Goal: Obtain resource: Obtain resource

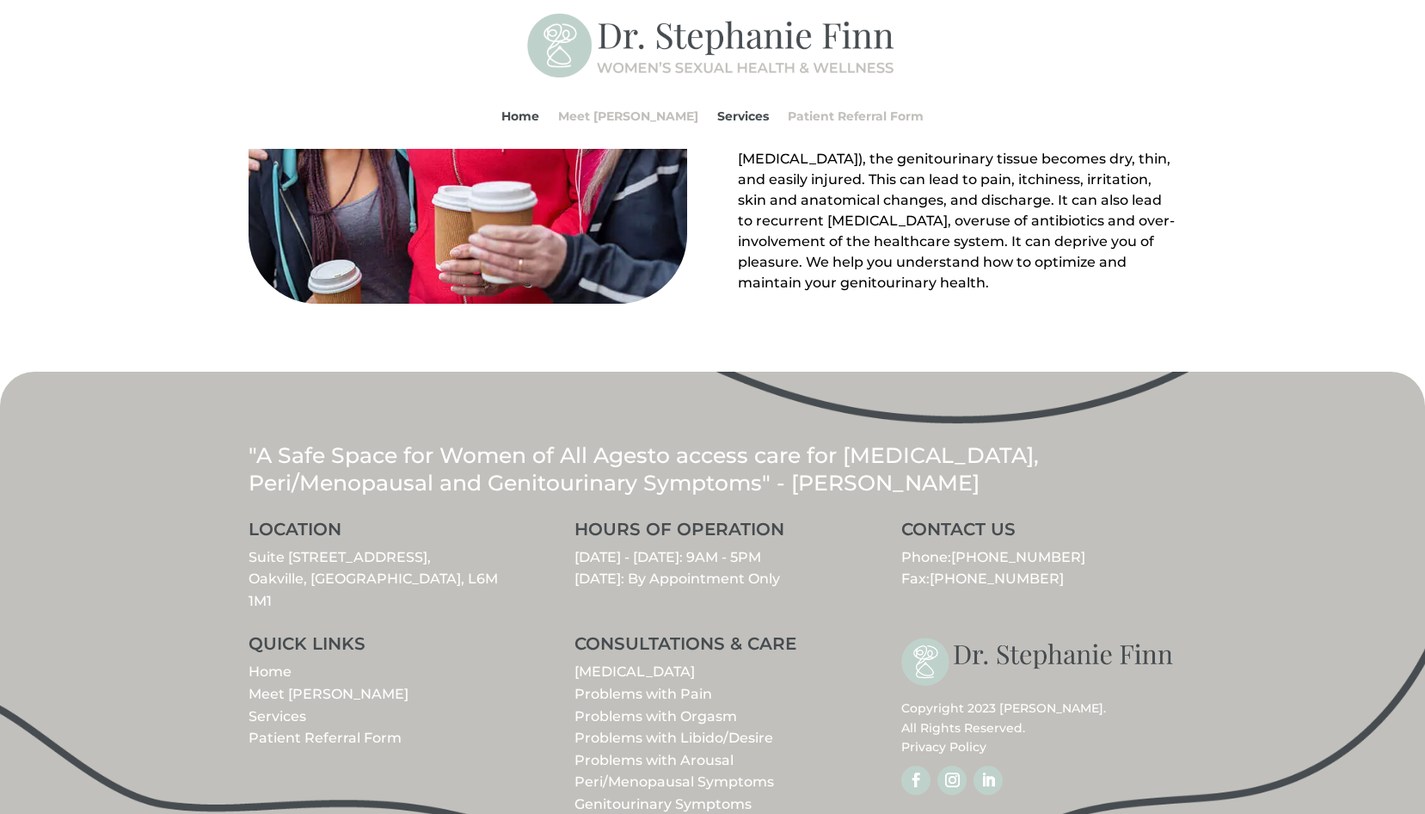
scroll to position [1879, 0]
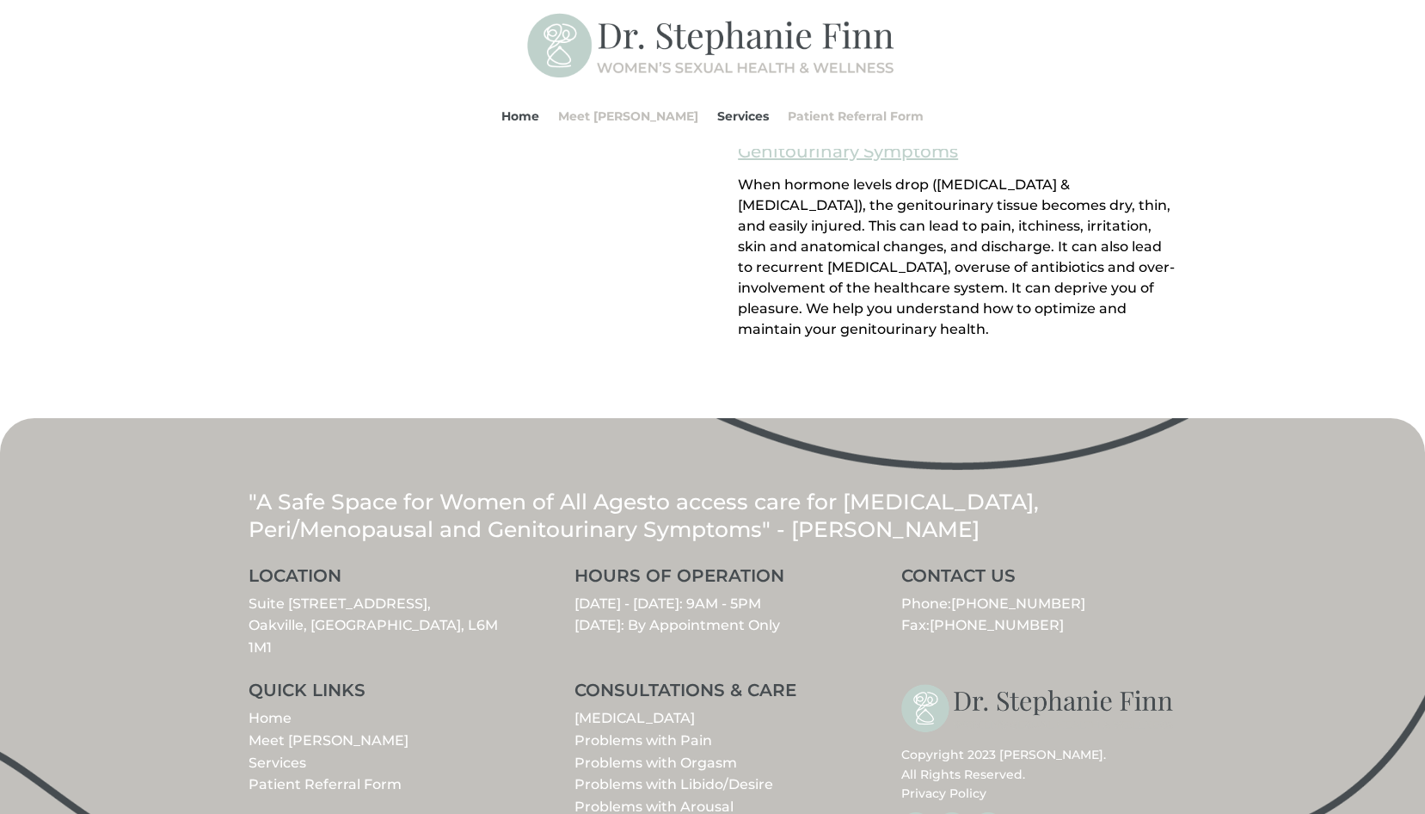
scroll to position [1879, 0]
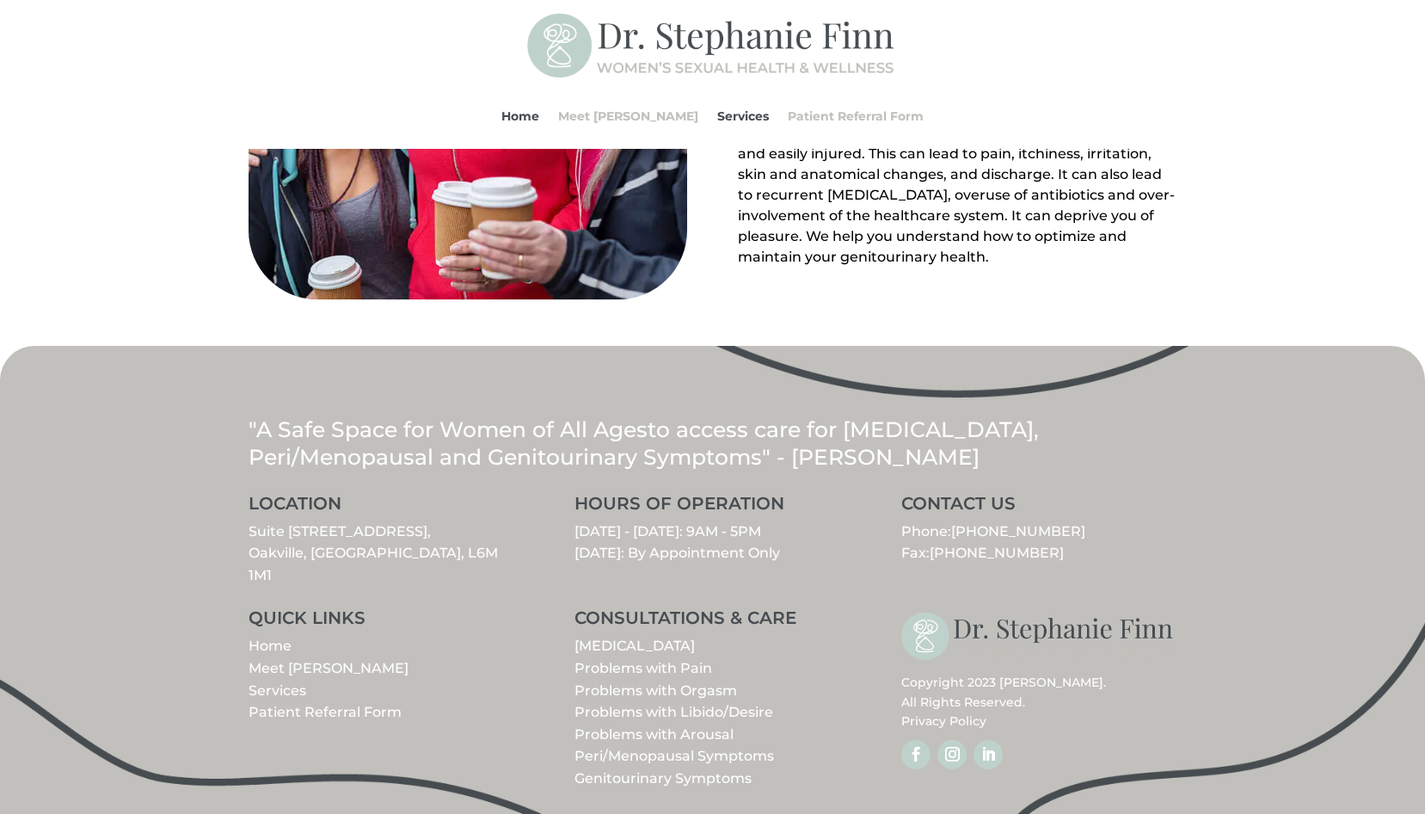
click at [268, 704] on link "Patient Referral Form" at bounding box center [325, 712] width 153 height 16
